Goal: Information Seeking & Learning: Learn about a topic

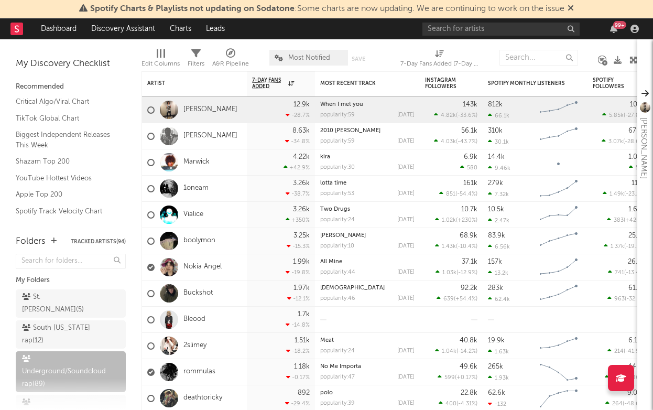
scroll to position [38, 0]
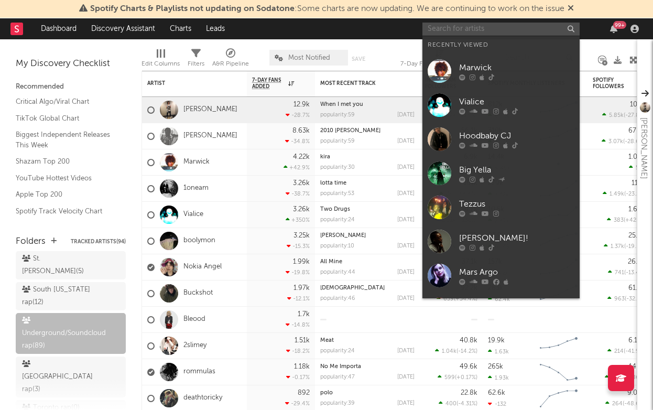
click at [436, 27] on input "text" at bounding box center [500, 29] width 157 height 13
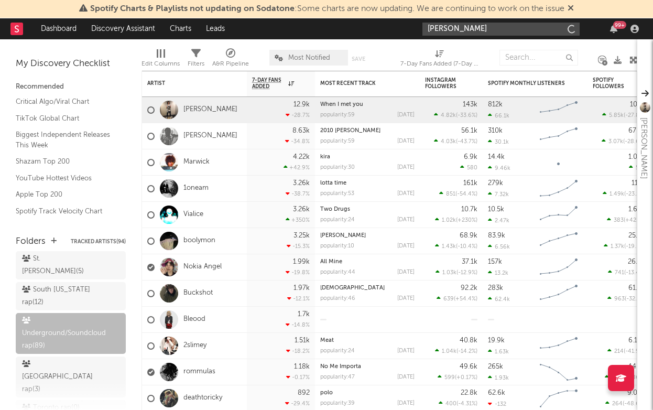
type input "[PERSON_NAME]"
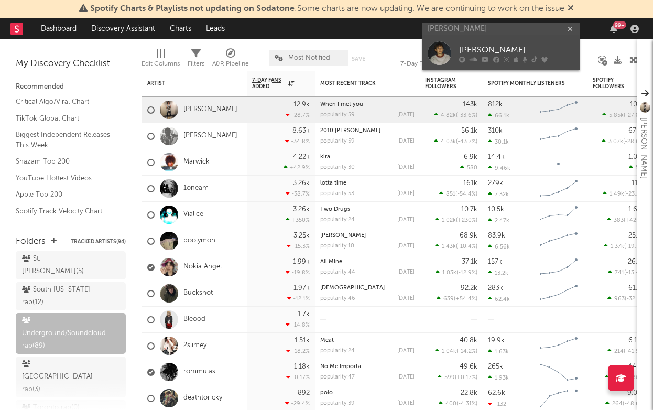
click at [478, 49] on div "[PERSON_NAME]" at bounding box center [516, 49] width 115 height 13
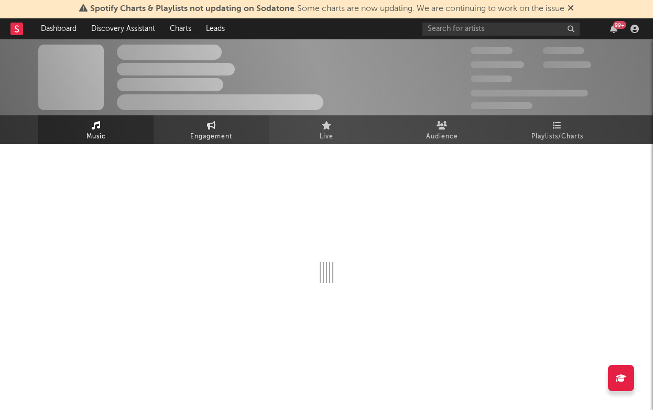
click at [174, 134] on link "Engagement" at bounding box center [210, 129] width 115 height 29
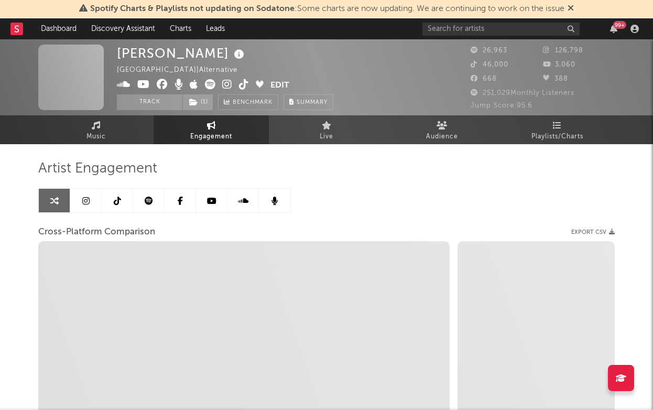
select select "1w"
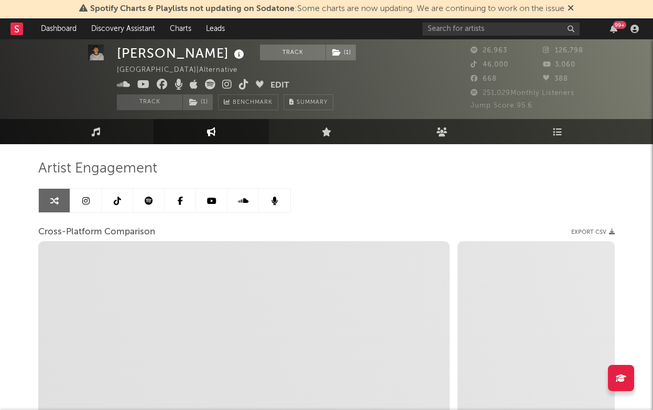
scroll to position [92, 0]
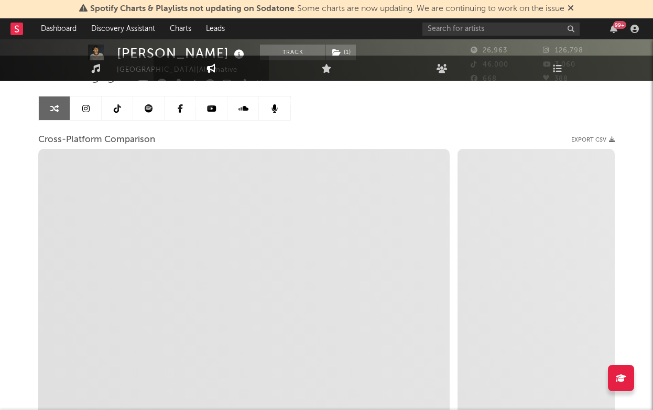
select select "1m"
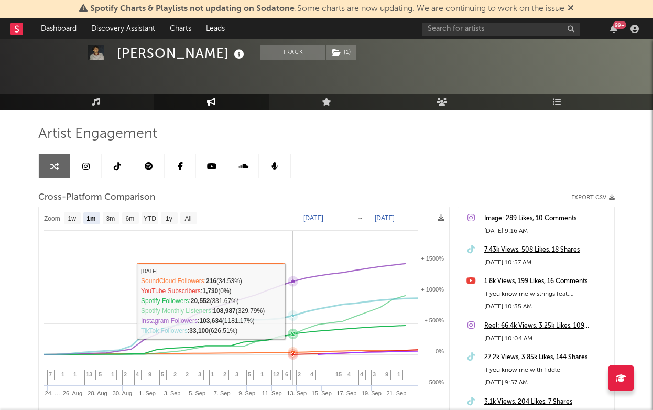
scroll to position [35, 0]
